Goal: Task Accomplishment & Management: Use online tool/utility

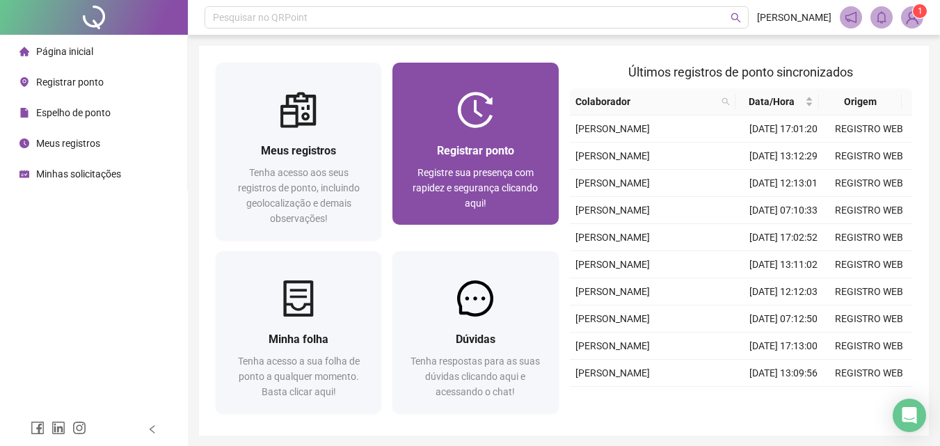
click at [482, 134] on div "Registrar ponto Registre sua presença com rapidez e segurança clicando aqui!" at bounding box center [476, 176] width 166 height 97
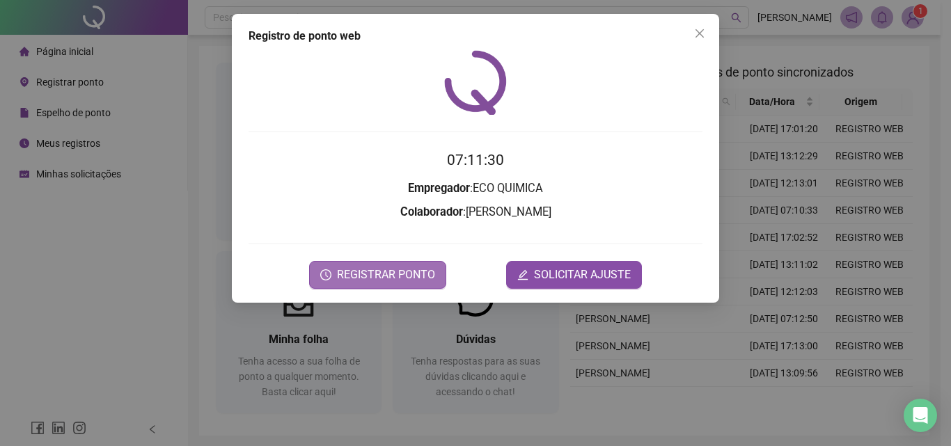
click at [388, 273] on span "REGISTRAR PONTO" at bounding box center [386, 275] width 98 height 17
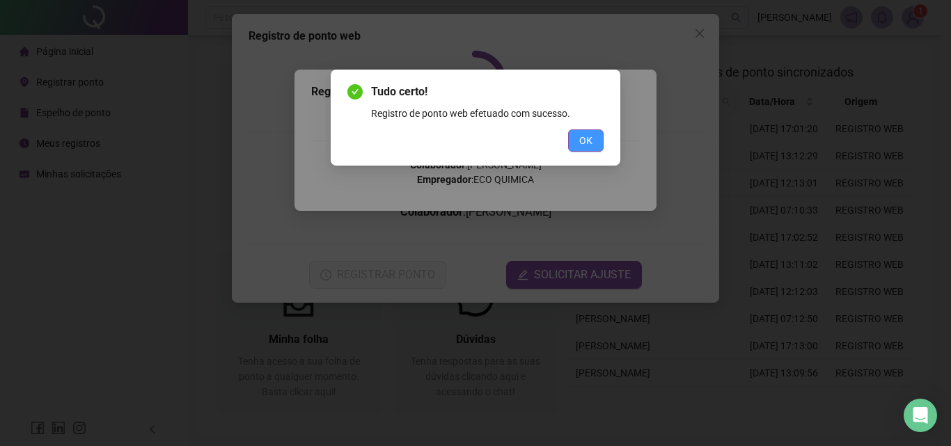
click at [587, 140] on span "OK" at bounding box center [585, 140] width 13 height 15
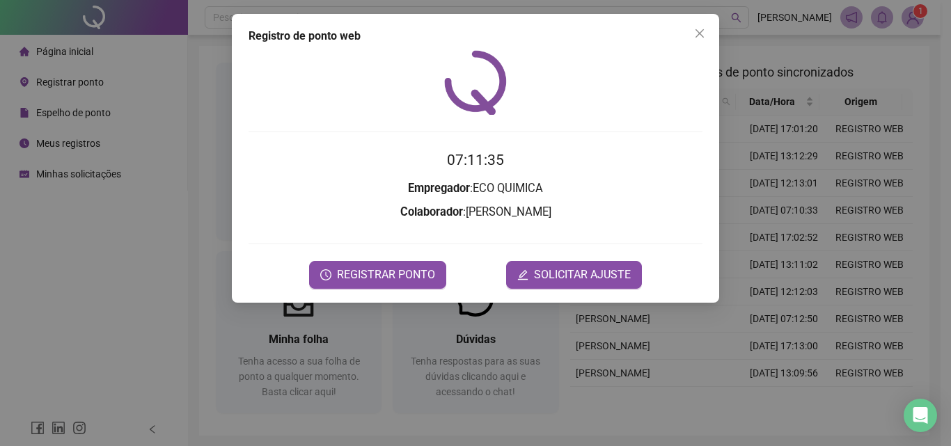
click at [912, 19] on div "Registro [PERSON_NAME] web 07:11:35 Empregador : ECO QUIMICA Colaborador : [PER…" at bounding box center [475, 223] width 951 height 446
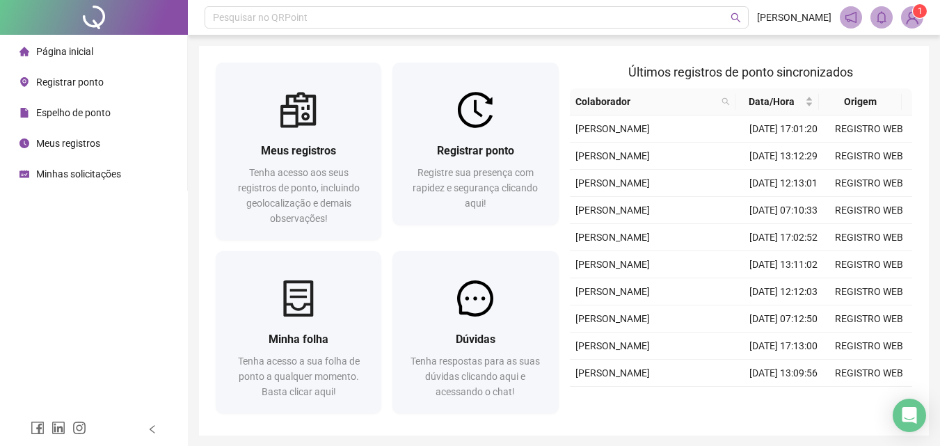
click at [912, 19] on img at bounding box center [912, 17] width 21 height 21
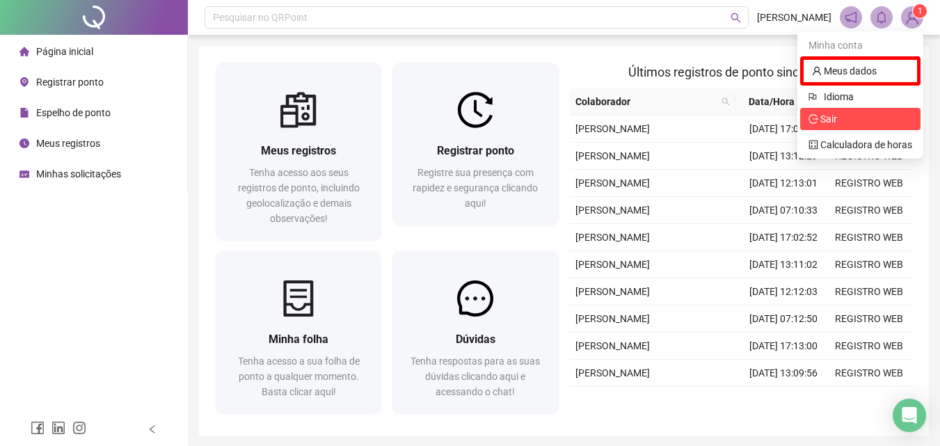
click at [840, 121] on span "Sair" at bounding box center [861, 118] width 104 height 15
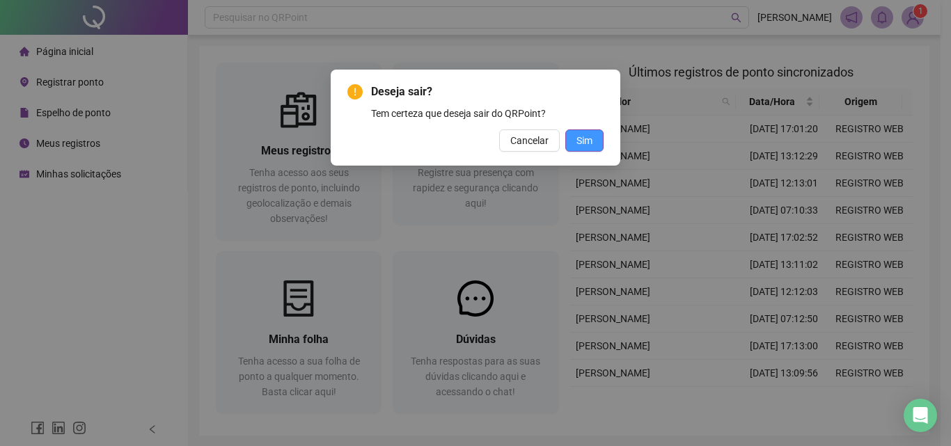
click at [590, 141] on span "Sim" at bounding box center [584, 140] width 16 height 15
